Goal: Find specific page/section: Find specific page/section

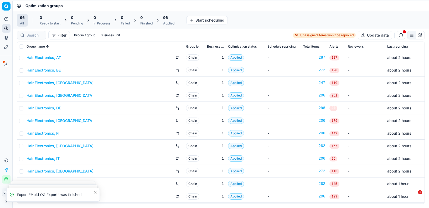
click at [400, 34] on button "button" at bounding box center [401, 35] width 8 height 8
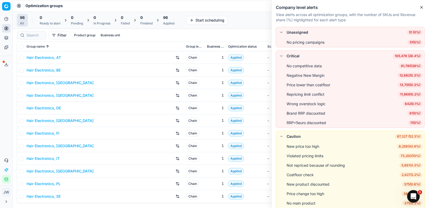
click at [422, 6] on icon "button" at bounding box center [422, 7] width 4 height 4
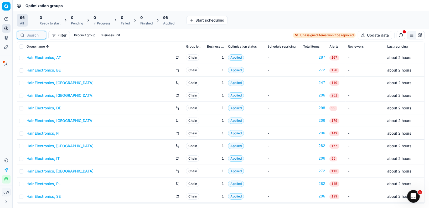
click at [36, 35] on input at bounding box center [35, 35] width 16 height 5
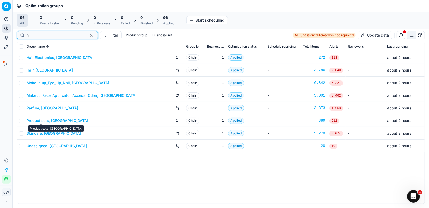
type input "nl"
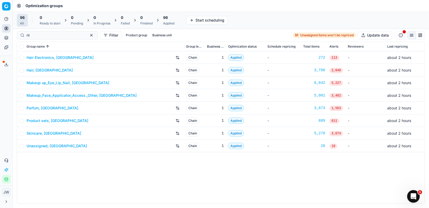
click at [39, 107] on link "Parfum, [GEOGRAPHIC_DATA]" at bounding box center [53, 107] width 52 height 5
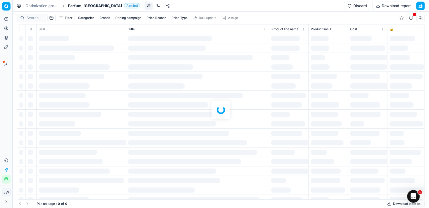
click at [39, 20] on div at bounding box center [221, 110] width 416 height 196
click at [35, 16] on div at bounding box center [221, 110] width 416 height 196
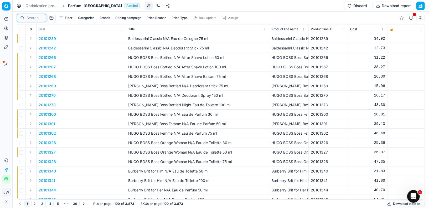
click at [32, 17] on input at bounding box center [35, 17] width 16 height 5
paste input "80029198-0005691"
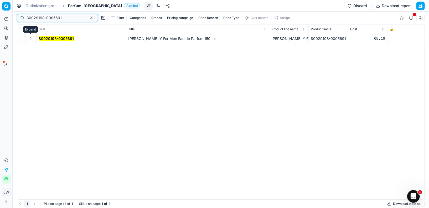
type input "80029198-0005691"
click at [32, 39] on button "Expand" at bounding box center [31, 38] width 6 height 6
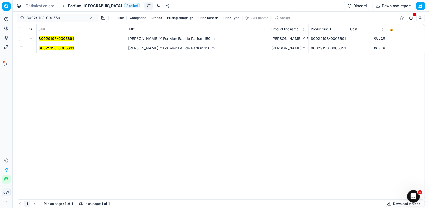
click at [45, 48] on mark "80029198-0005691" at bounding box center [56, 48] width 35 height 4
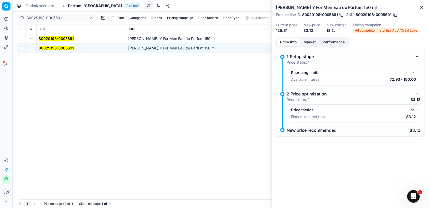
click at [311, 43] on button "Market" at bounding box center [309, 42] width 19 height 8
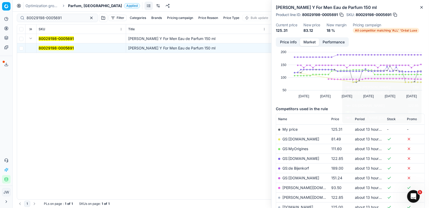
scroll to position [9, 0]
click at [286, 43] on button "Price info" at bounding box center [288, 42] width 23 height 8
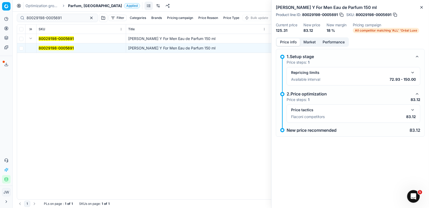
click at [414, 111] on button "button" at bounding box center [413, 110] width 6 height 6
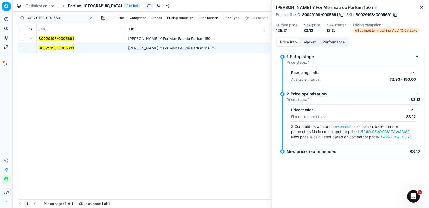
click at [310, 37] on div "[PERSON_NAME] Y For Men Eau de Parfum 150 ml Product line ID : 80029198-0005691…" at bounding box center [350, 18] width 157 height 37
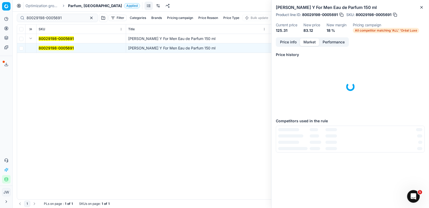
scroll to position [0, 0]
click at [310, 41] on button "Market" at bounding box center [309, 42] width 19 height 8
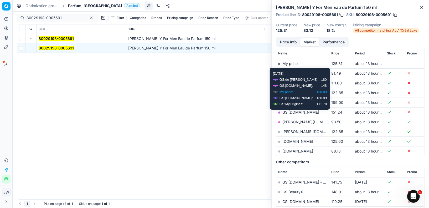
scroll to position [76, 0]
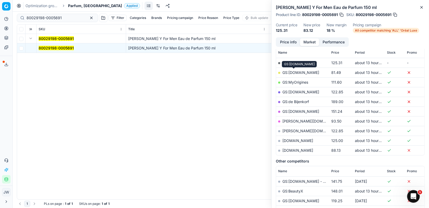
click at [296, 70] on link "GS:[DOMAIN_NAME]" at bounding box center [300, 72] width 37 height 4
click at [296, 82] on link "GS:MyOrigines" at bounding box center [295, 82] width 26 height 4
click at [293, 138] on link "[DOMAIN_NAME]" at bounding box center [297, 140] width 31 height 4
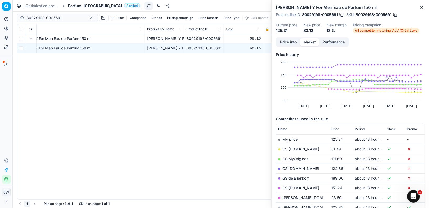
scroll to position [0, 0]
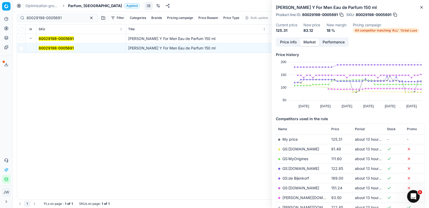
click at [79, 46] on td "80029198-0005691" at bounding box center [82, 47] width 90 height 9
drag, startPoint x: 77, startPoint y: 46, endPoint x: 38, endPoint y: 45, distance: 38.6
click at [38, 45] on td "80029198-0005691" at bounding box center [82, 47] width 90 height 9
drag, startPoint x: 127, startPoint y: 48, endPoint x: 222, endPoint y: 50, distance: 94.6
click at [222, 50] on td "[PERSON_NAME] Y For Men Eau de Parfum 150 ml" at bounding box center [197, 47] width 143 height 9
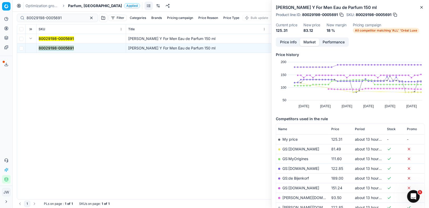
copy span "[PERSON_NAME] Y For Men Eau de Parfum 150 ml"
click at [298, 149] on link "GS:[DOMAIN_NAME]" at bounding box center [300, 149] width 37 height 4
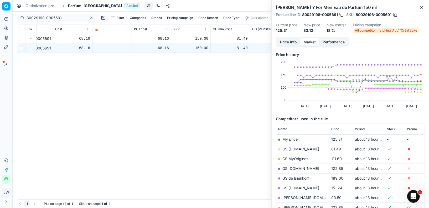
scroll to position [0, 296]
click at [422, 5] on button "Close" at bounding box center [422, 7] width 6 height 6
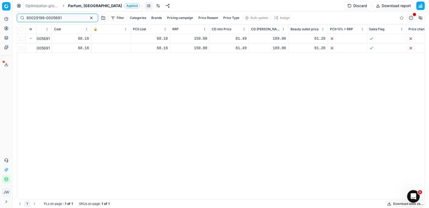
click at [64, 19] on input "80029198-0005691" at bounding box center [56, 17] width 58 height 5
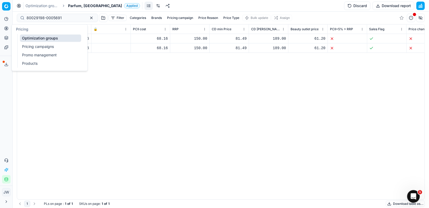
click at [6, 29] on icon at bounding box center [6, 28] width 1 height 1
click at [38, 40] on link "Optimization groups" at bounding box center [50, 37] width 61 height 7
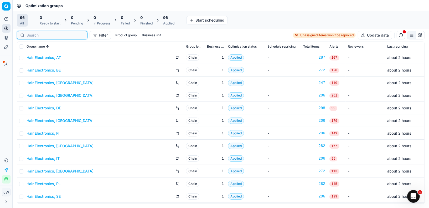
click at [36, 35] on input at bounding box center [56, 35] width 58 height 5
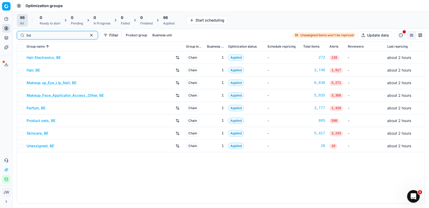
type input "be"
click at [38, 106] on link "Parfum, BE" at bounding box center [36, 107] width 19 height 5
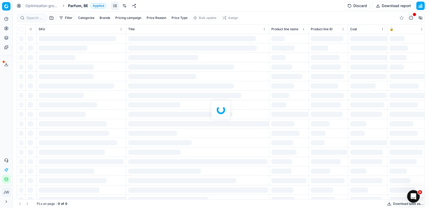
click at [33, 18] on div at bounding box center [221, 110] width 416 height 196
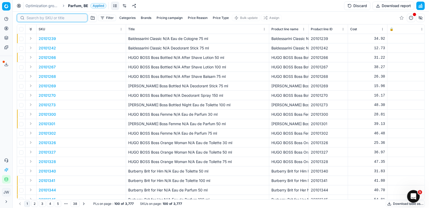
click at [33, 18] on input at bounding box center [56, 17] width 58 height 5
paste input "80044189-100"
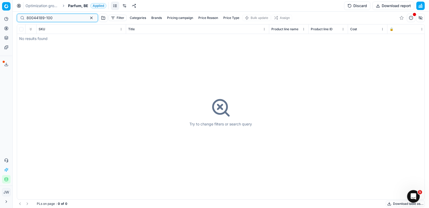
type input "80044189-100"
click at [88, 19] on button "button" at bounding box center [91, 18] width 6 height 6
click at [29, 18] on input at bounding box center [56, 17] width 58 height 5
